Goal: Information Seeking & Learning: Learn about a topic

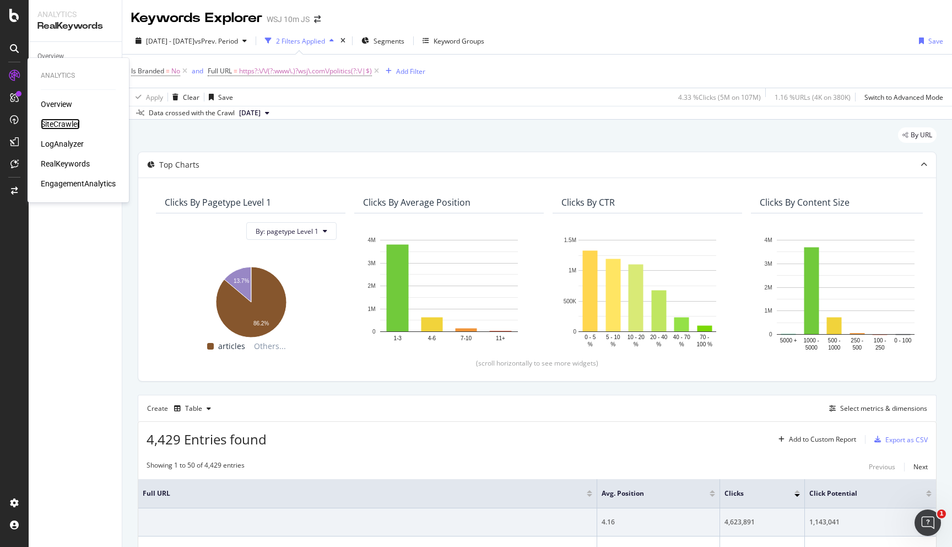
click at [53, 124] on div "SiteCrawler" at bounding box center [60, 123] width 39 height 11
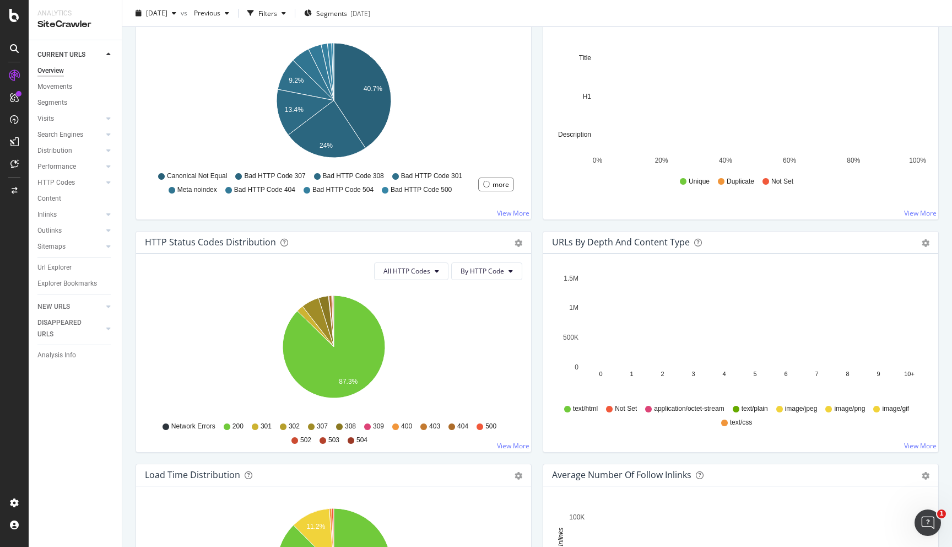
scroll to position [511, 0]
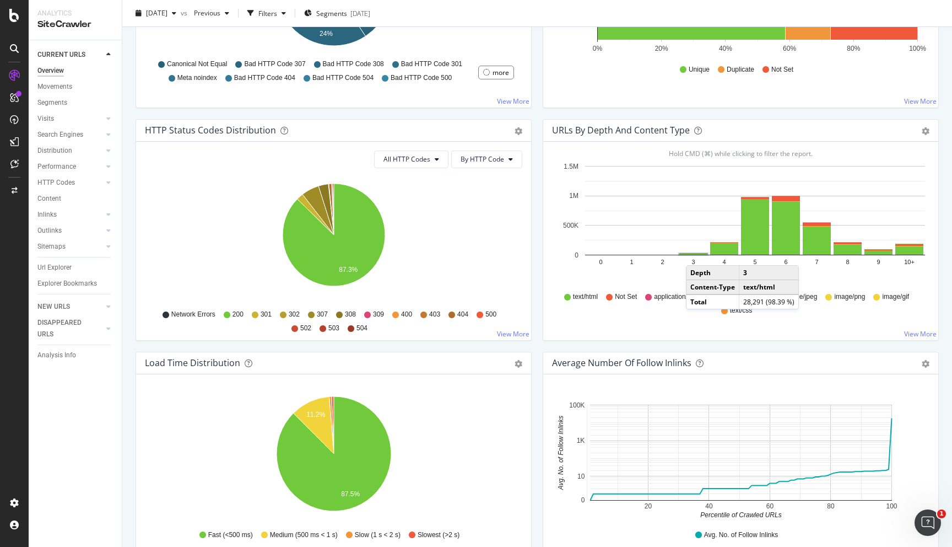
click at [697, 254] on rect "A chart." at bounding box center [693, 253] width 28 height 1
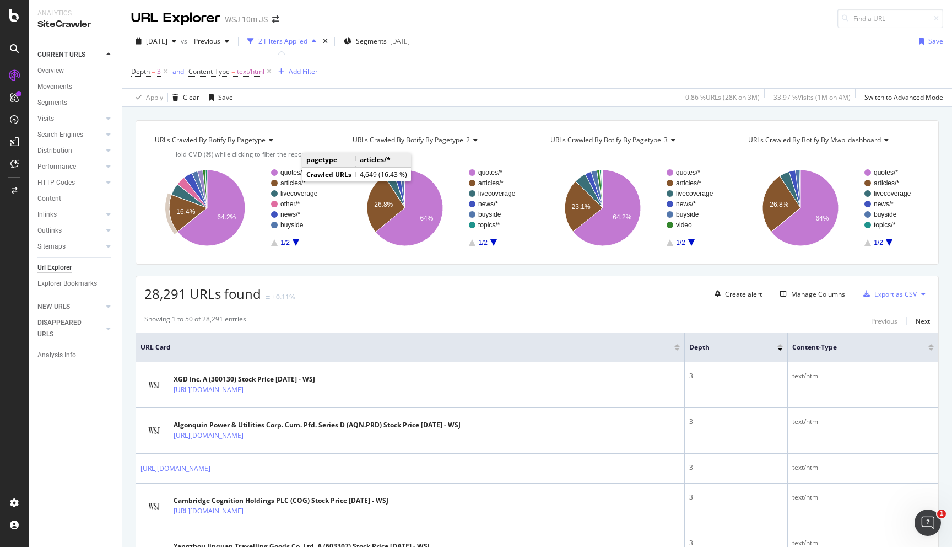
click at [291, 182] on text "articles/*" at bounding box center [292, 183] width 25 height 8
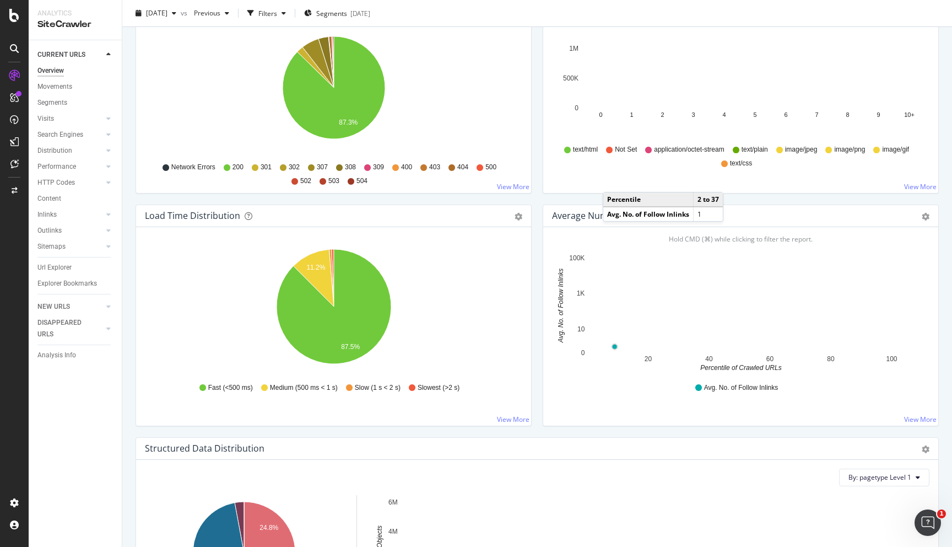
scroll to position [575, 0]
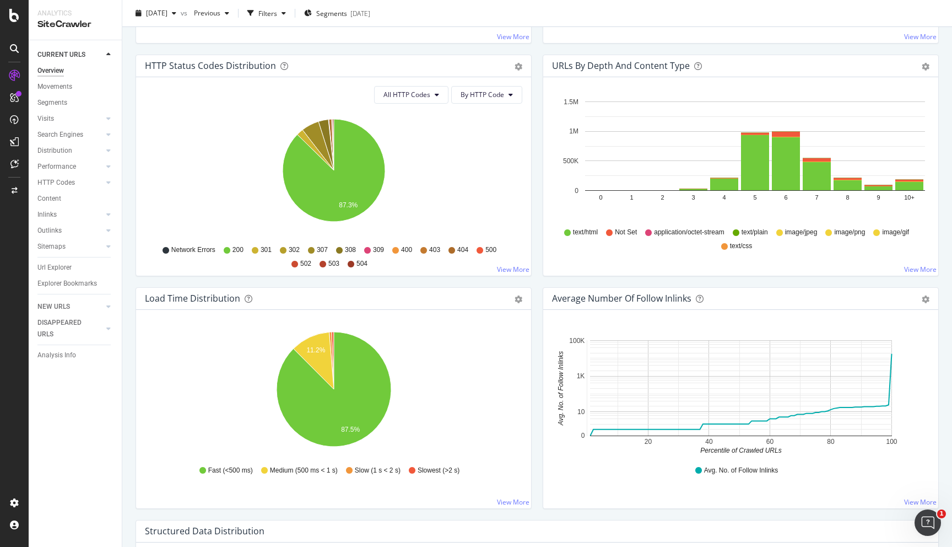
click at [663, 191] on icon "0 1 2 3 4 5 6 7 8 9 10+ 0 500K 1M 1.5M" at bounding box center [740, 159] width 377 height 128
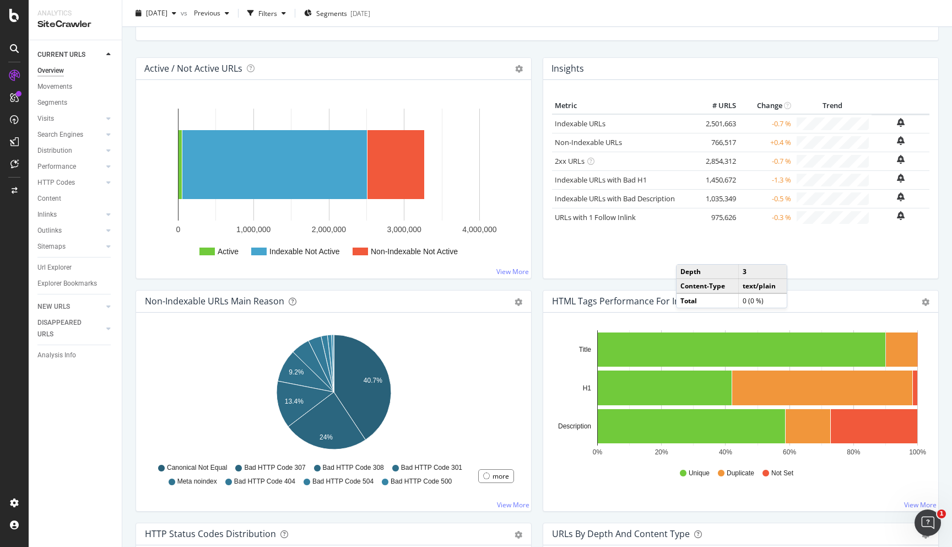
scroll to position [0, 0]
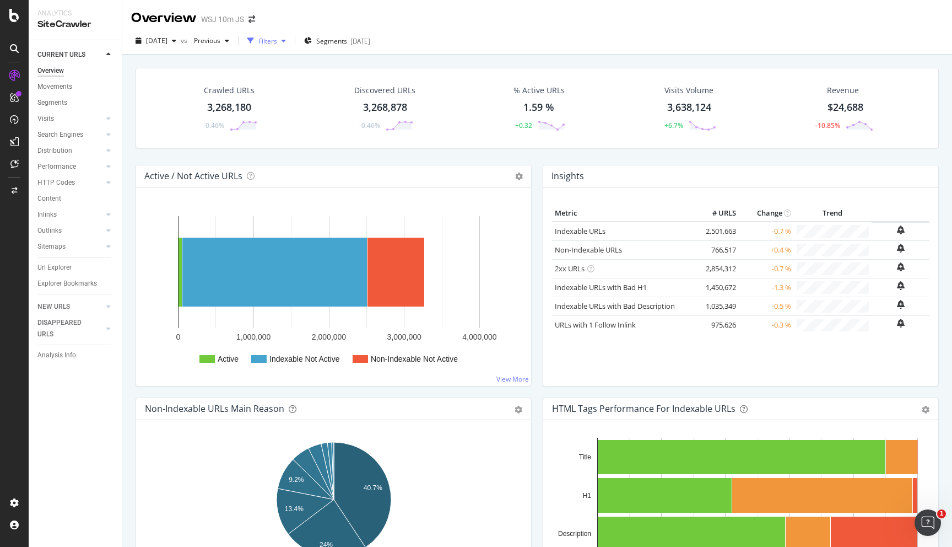
click at [290, 39] on div "button" at bounding box center [283, 40] width 13 height 7
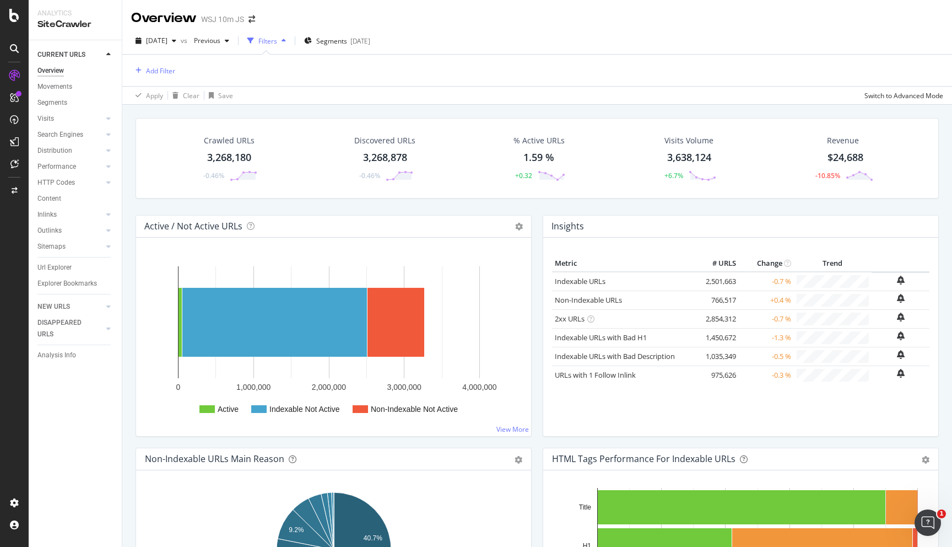
click at [290, 39] on div "button" at bounding box center [283, 40] width 13 height 7
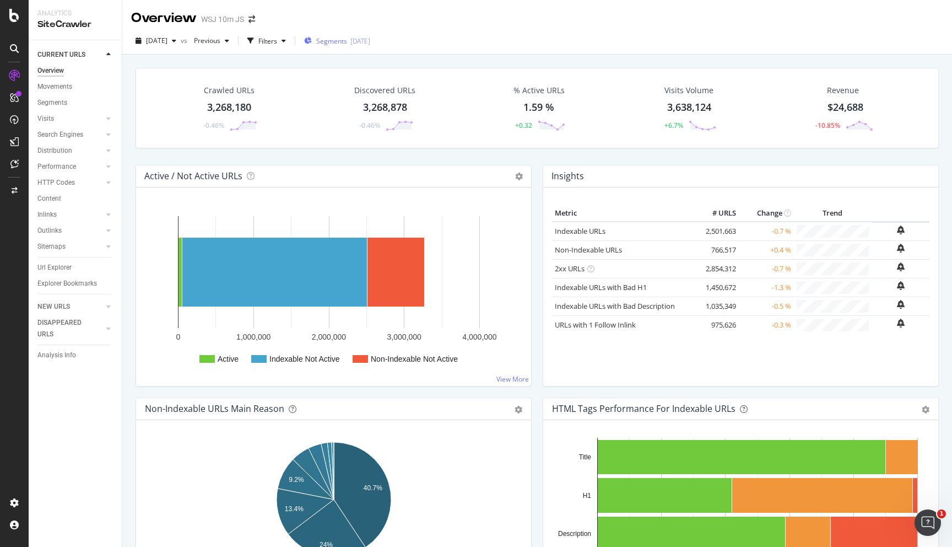
click at [344, 40] on span "Segments" at bounding box center [331, 40] width 31 height 9
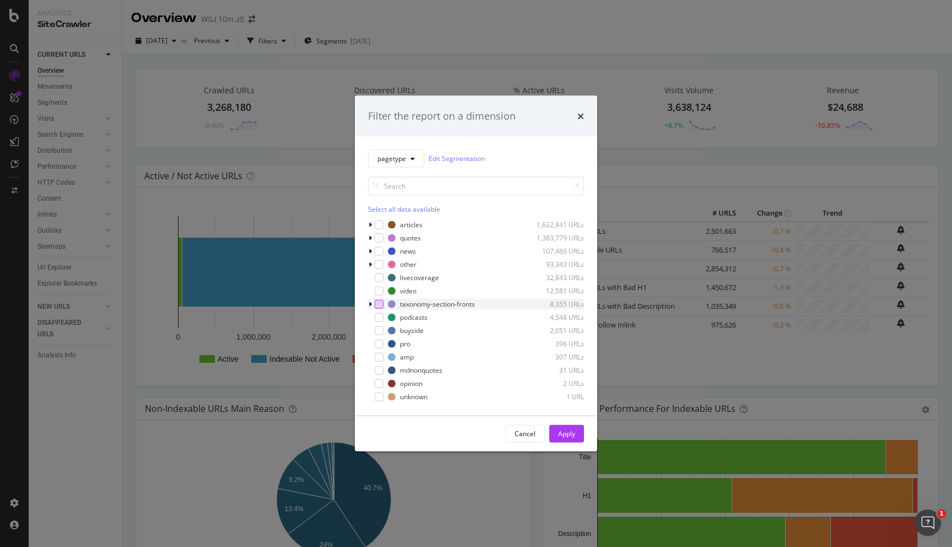
click at [377, 304] on div "modal" at bounding box center [379, 303] width 9 height 9
click at [571, 428] on div "Apply" at bounding box center [566, 433] width 17 height 17
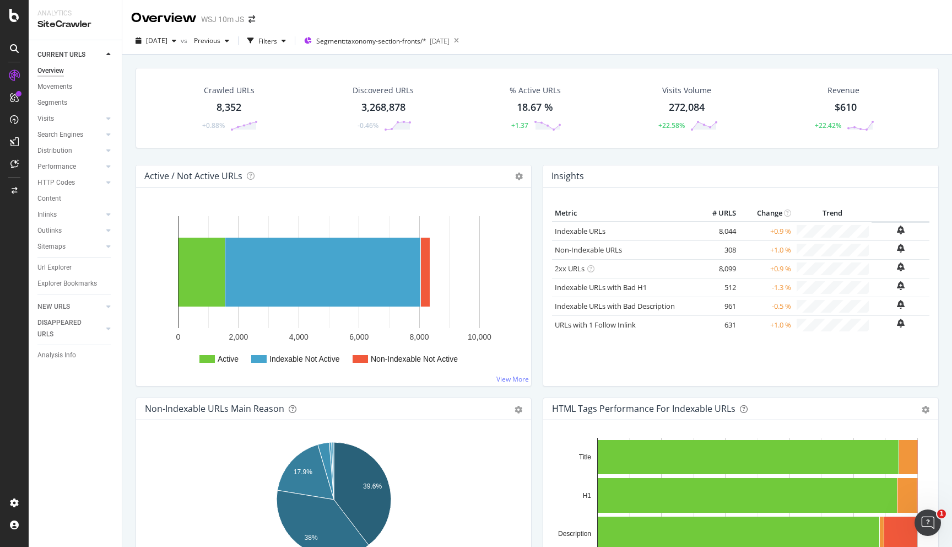
click at [235, 106] on div "8,352" at bounding box center [229, 107] width 25 height 14
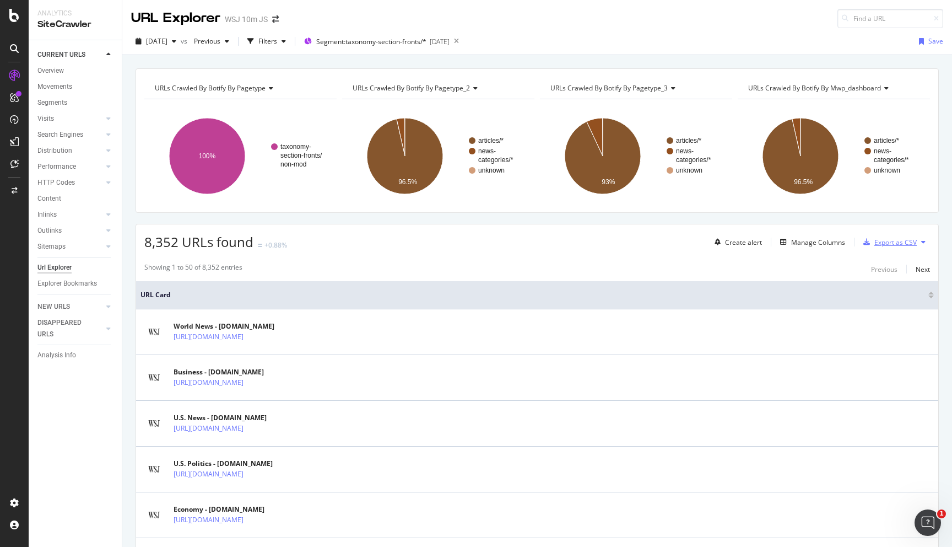
click at [890, 246] on div "Export as CSV" at bounding box center [895, 241] width 42 height 9
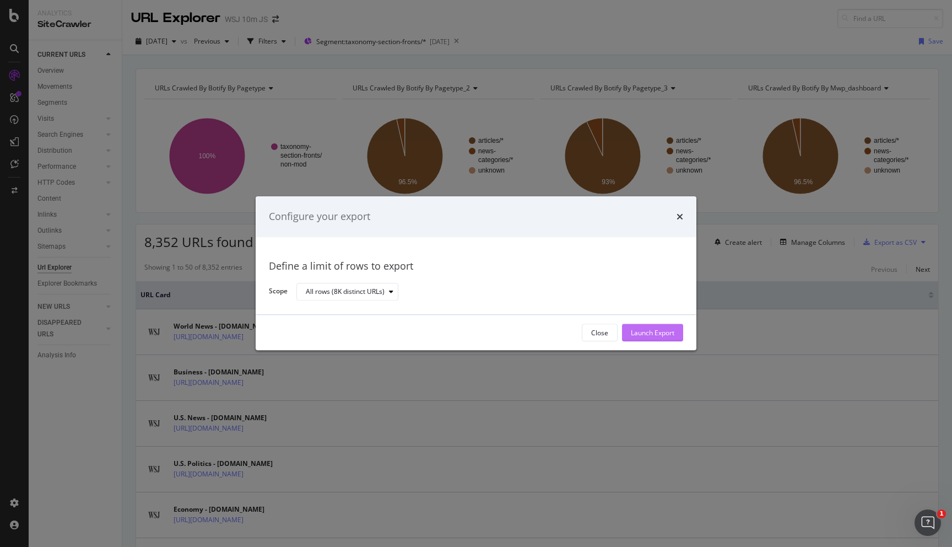
click at [660, 340] on div "Launch Export" at bounding box center [653, 333] width 44 height 17
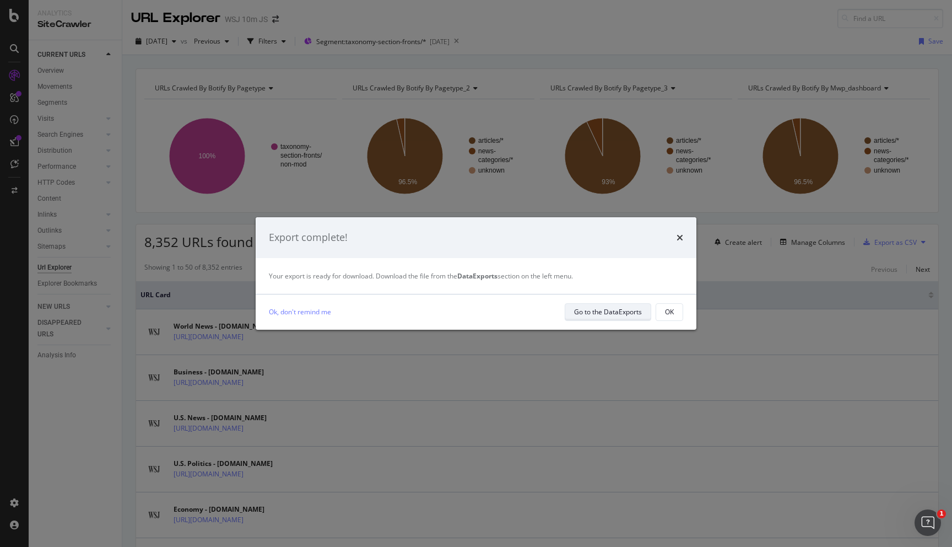
click at [598, 317] on div "Go to the DataExports" at bounding box center [608, 311] width 68 height 15
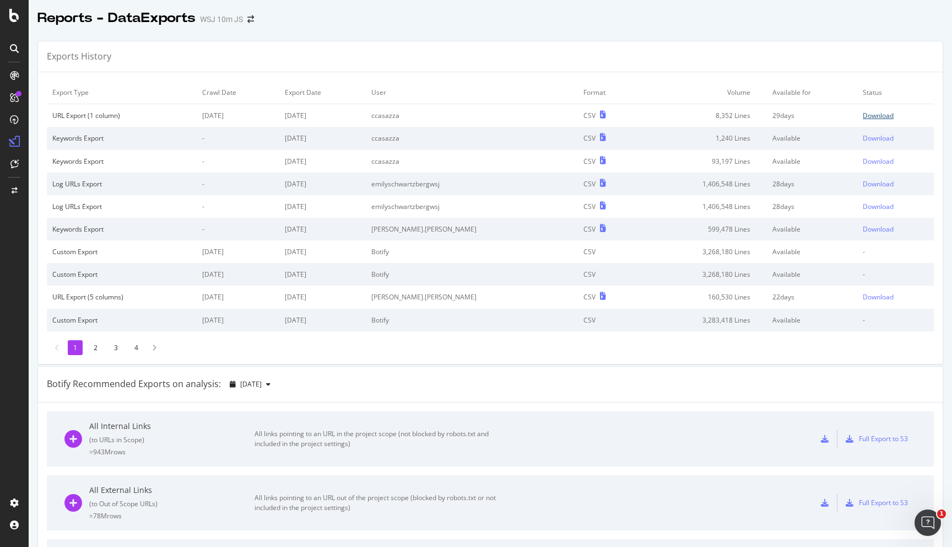
click at [863, 112] on div "Download" at bounding box center [878, 115] width 31 height 9
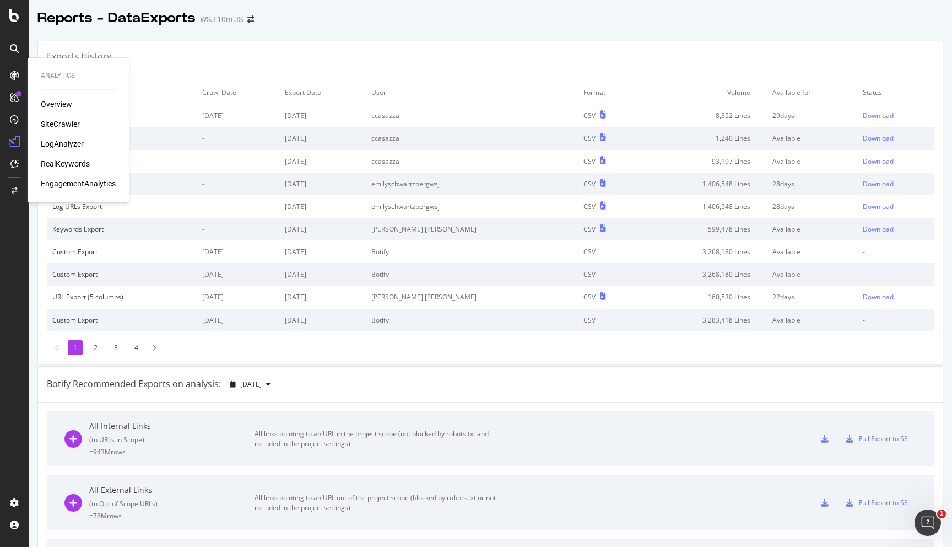
click at [73, 161] on div "RealKeywords" at bounding box center [65, 163] width 49 height 11
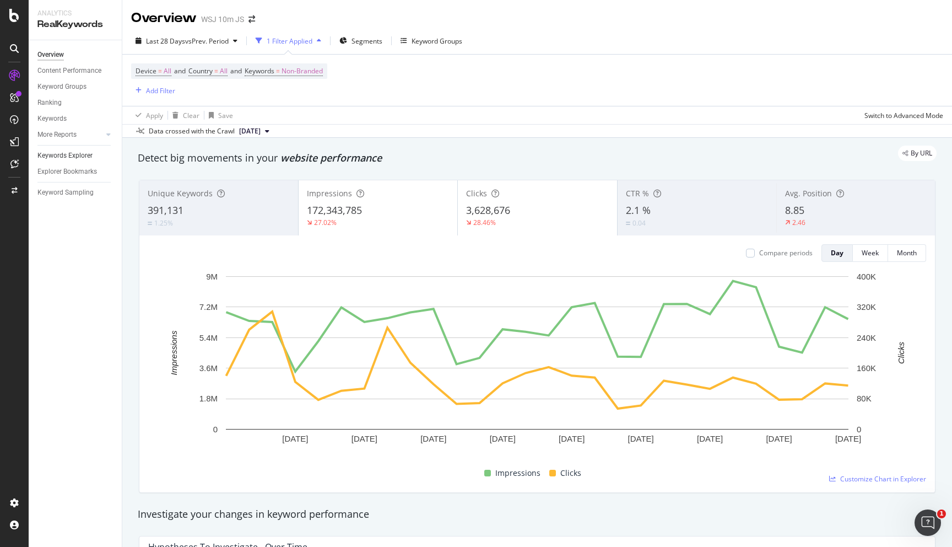
click at [93, 154] on link "Keywords Explorer" at bounding box center [75, 156] width 77 height 12
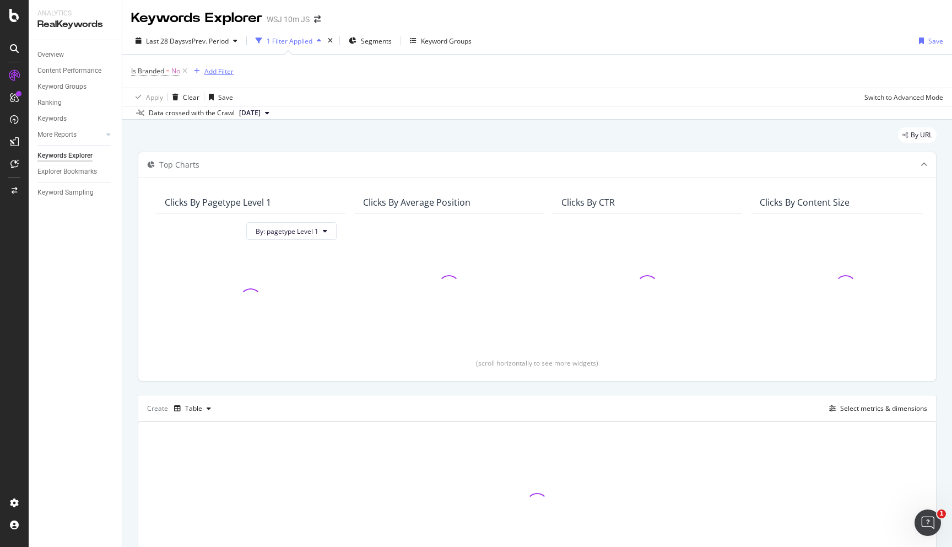
click at [207, 72] on div "Add Filter" at bounding box center [218, 71] width 29 height 9
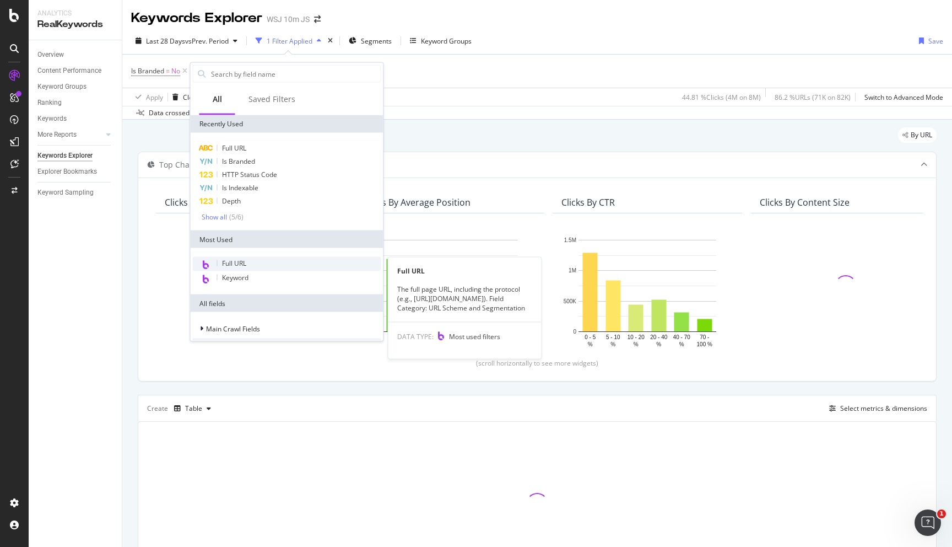
click at [256, 263] on div "Full URL" at bounding box center [287, 264] width 188 height 14
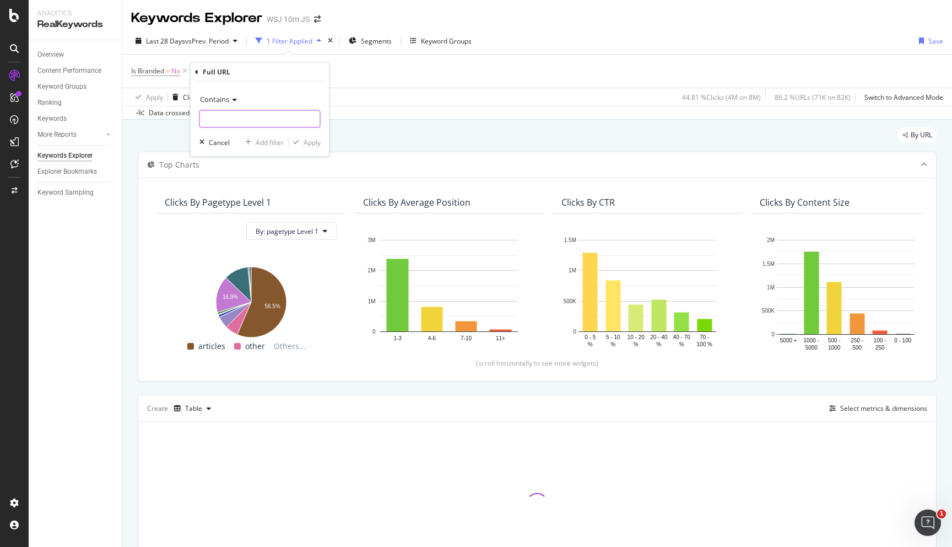
click at [252, 120] on input "text" at bounding box center [260, 119] width 120 height 18
type input "/topics"
click at [311, 142] on div "Apply" at bounding box center [312, 141] width 17 height 9
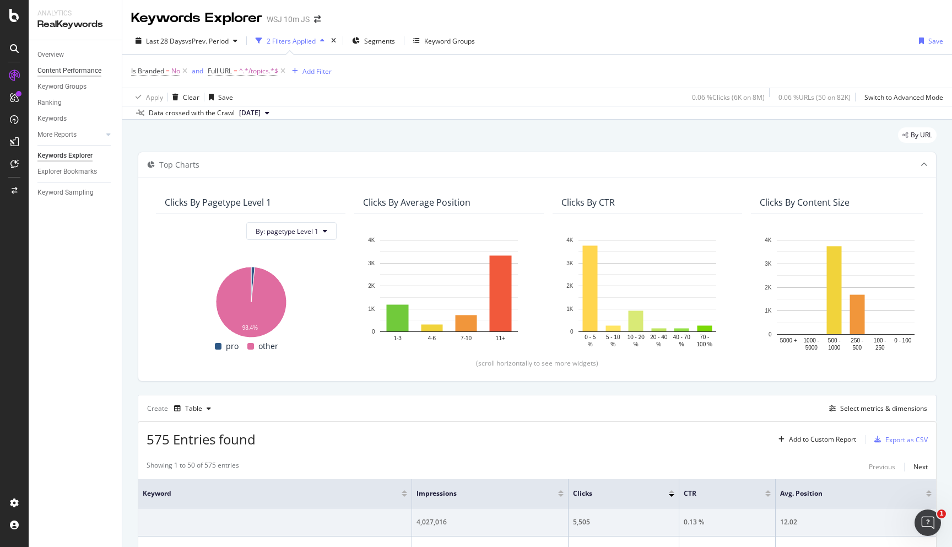
click at [66, 71] on div "Content Performance" at bounding box center [69, 71] width 64 height 12
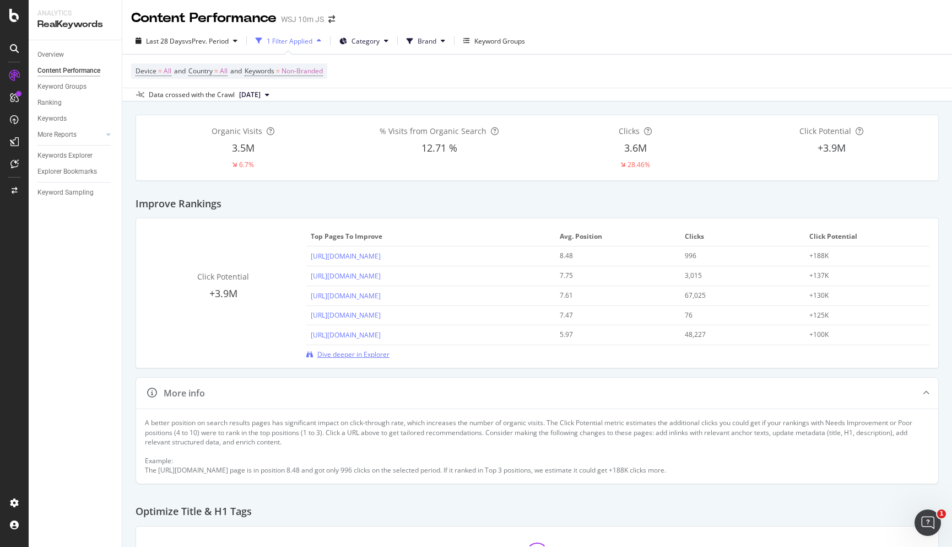
click at [364, 353] on span "Dive deeper in Explorer" at bounding box center [353, 353] width 72 height 9
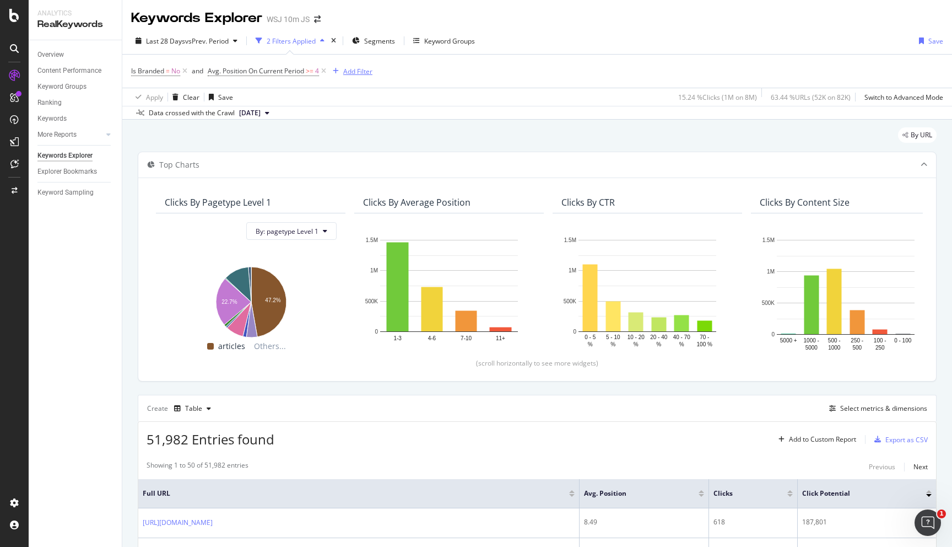
click at [359, 73] on div "Add Filter" at bounding box center [357, 71] width 29 height 9
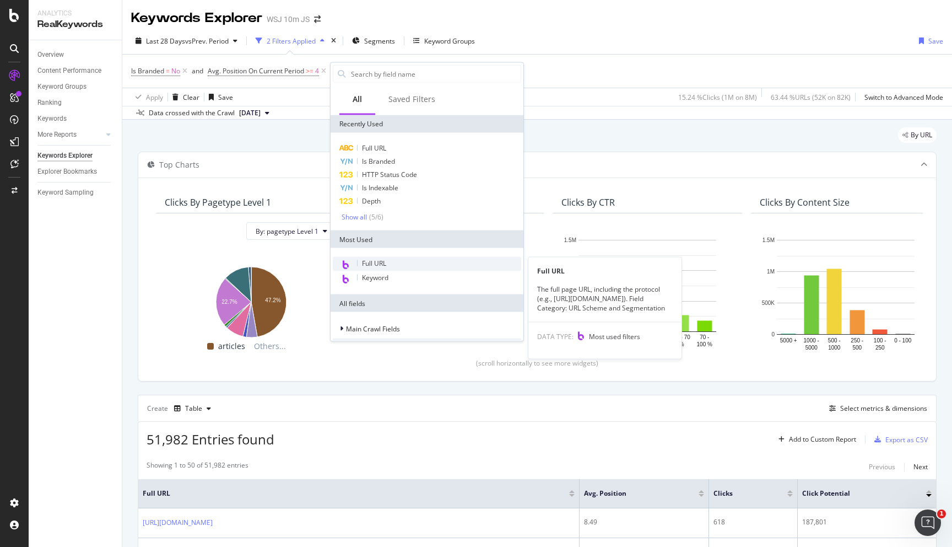
click at [382, 268] on div "Full URL" at bounding box center [427, 264] width 188 height 14
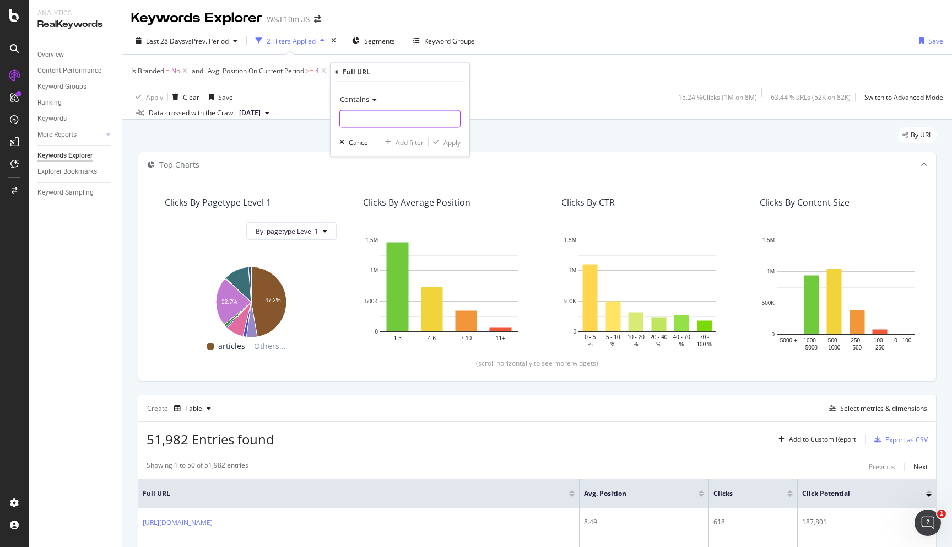
click at [360, 125] on input "text" at bounding box center [400, 119] width 120 height 18
type input "t"
click at [548, 72] on div "Is Branded = No and Avg. Position On Current Period >= 4 Add Filter" at bounding box center [537, 71] width 812 height 33
click at [416, 72] on div "missing value" at bounding box center [408, 70] width 42 height 9
click at [552, 64] on div "Is Branded = No and Avg. Position On Current Period >= 4 and Full URL = missing…" at bounding box center [537, 71] width 812 height 33
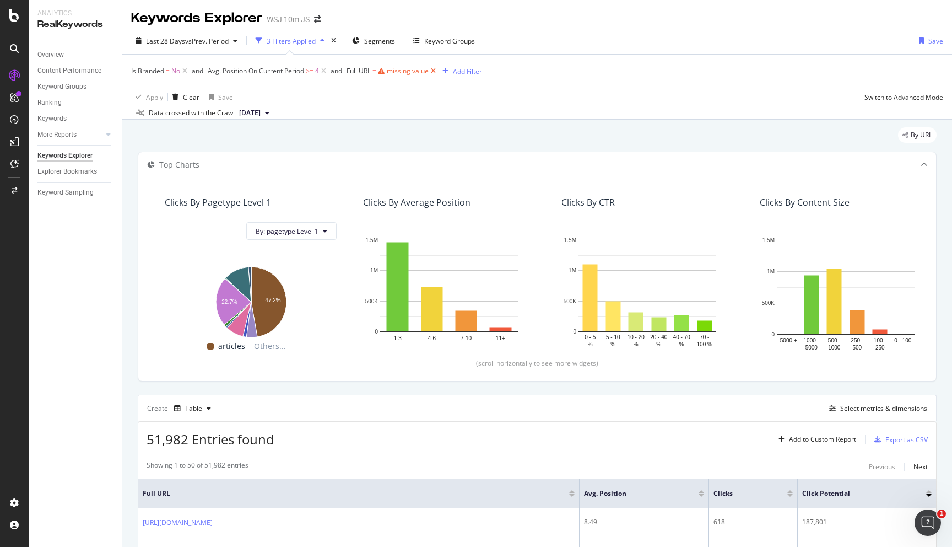
click at [437, 72] on icon at bounding box center [433, 71] width 9 height 11
click at [382, 44] on span "Segments" at bounding box center [379, 40] width 31 height 9
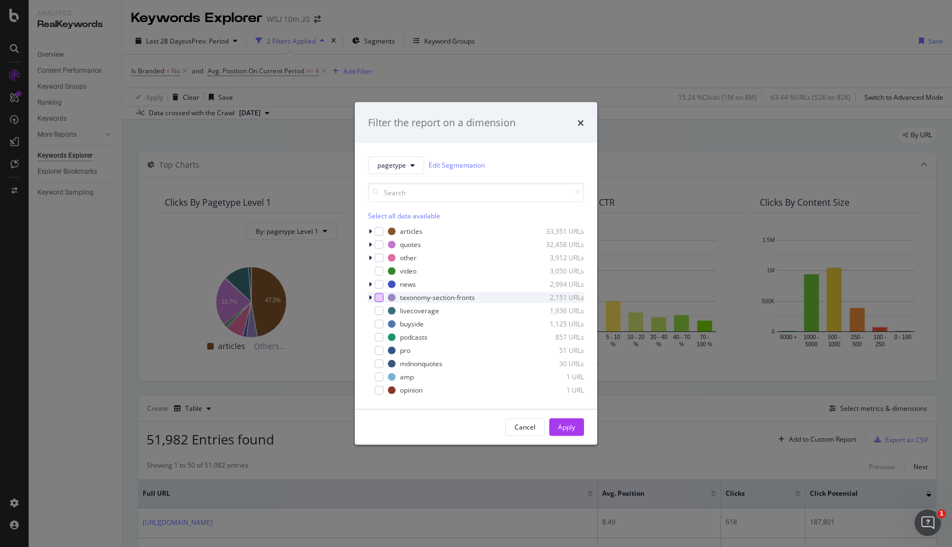
click at [378, 298] on div "modal" at bounding box center [379, 297] width 9 height 9
click at [563, 428] on div "Apply" at bounding box center [566, 426] width 17 height 9
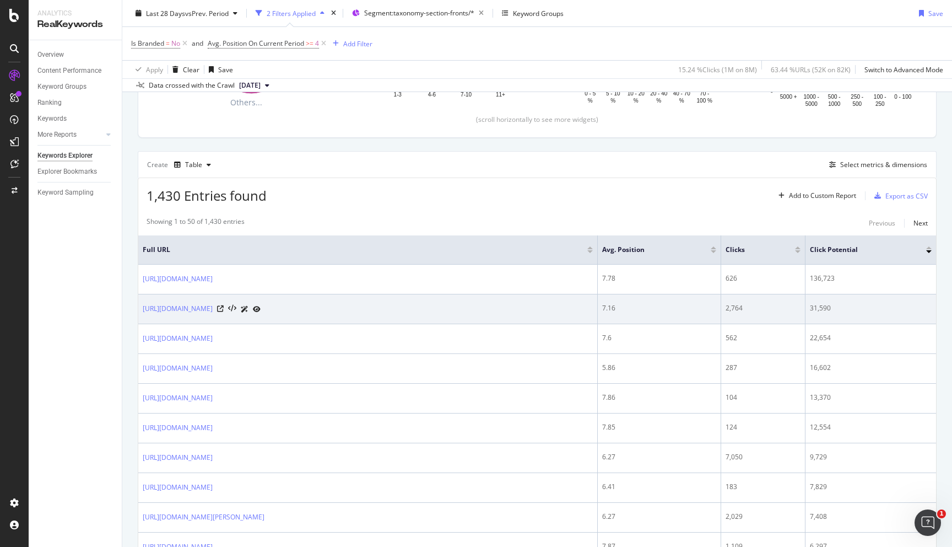
scroll to position [253, 0]
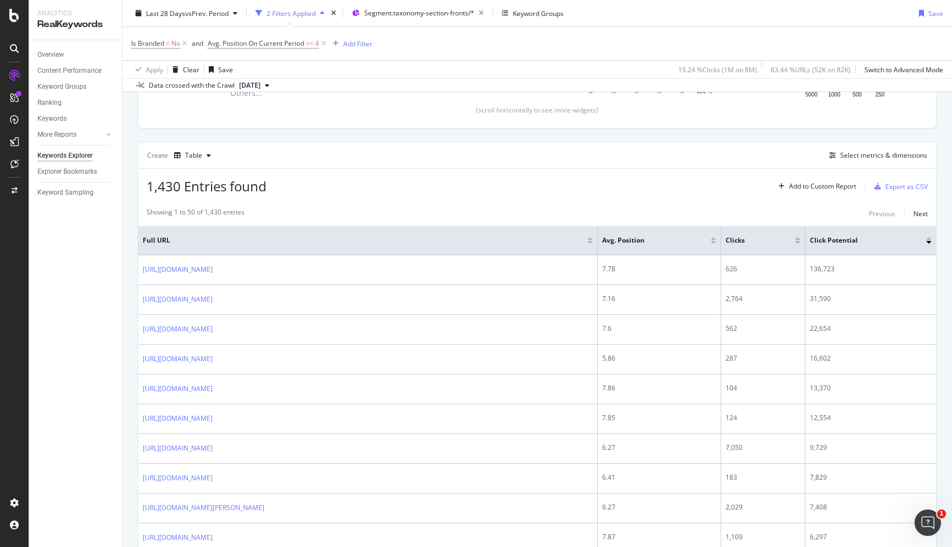
click at [797, 240] on div at bounding box center [798, 240] width 6 height 7
click at [797, 242] on div at bounding box center [798, 242] width 6 height 3
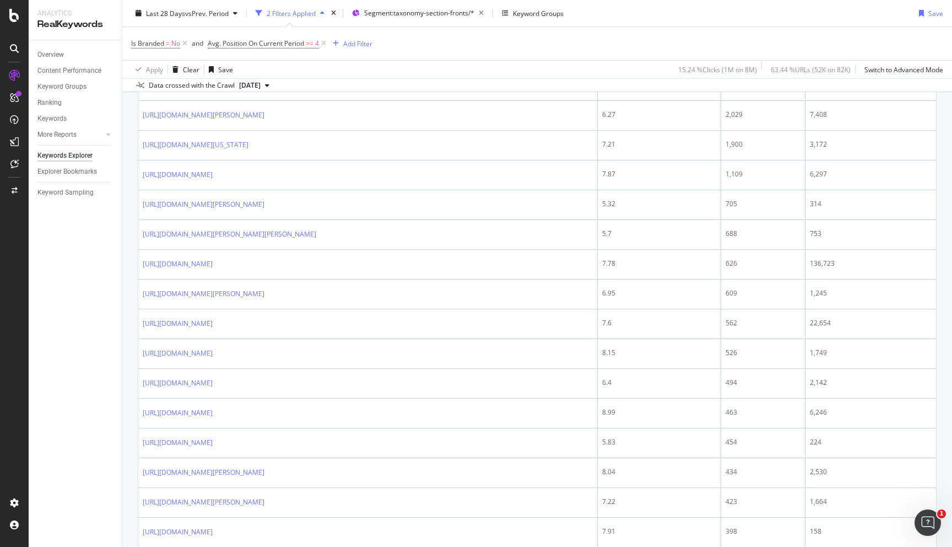
scroll to position [269, 0]
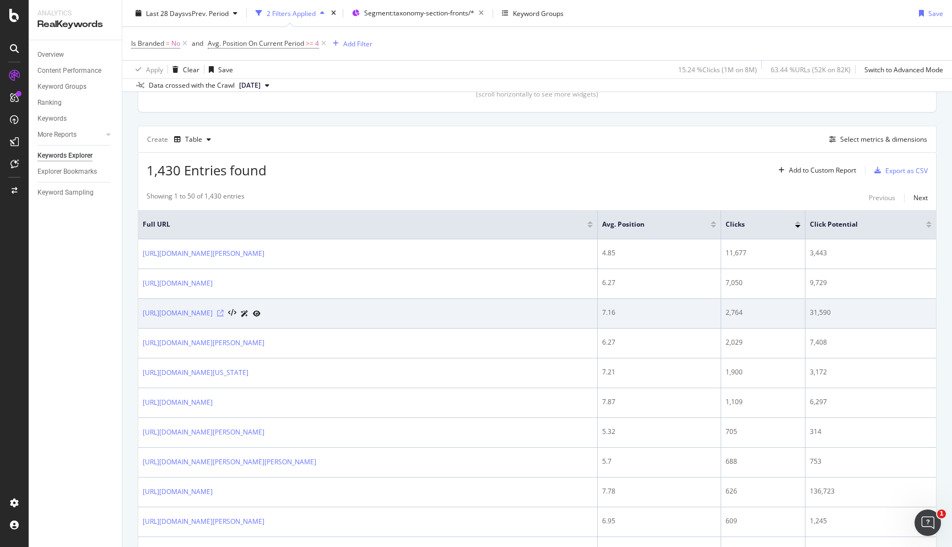
click at [224, 315] on icon at bounding box center [220, 313] width 7 height 7
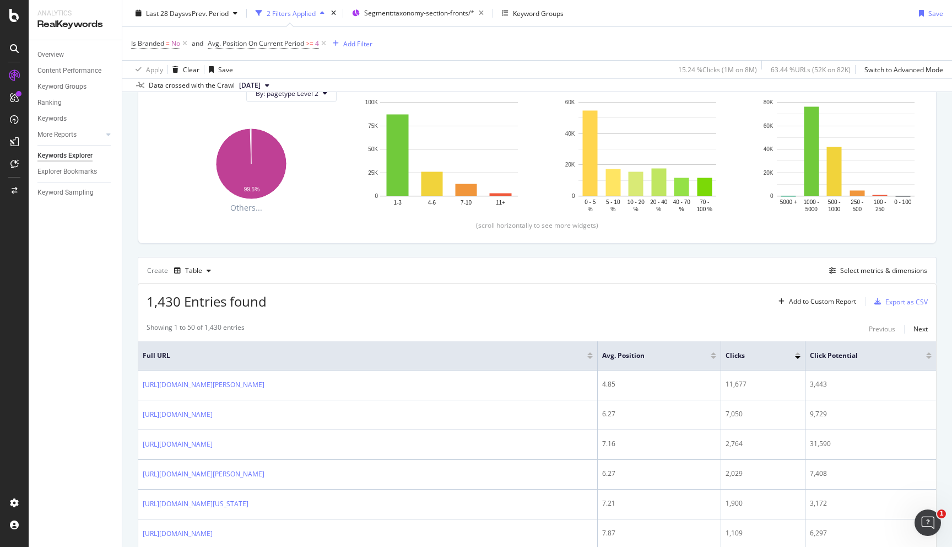
scroll to position [0, 0]
